Goal: Navigation & Orientation: Go to known website

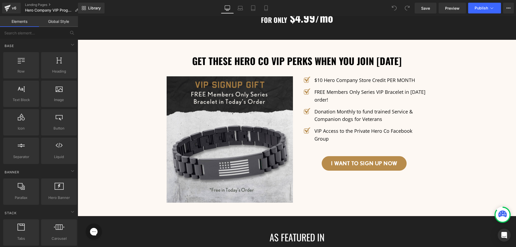
scroll to position [887, 0]
